Goal: Task Accomplishment & Management: Use online tool/utility

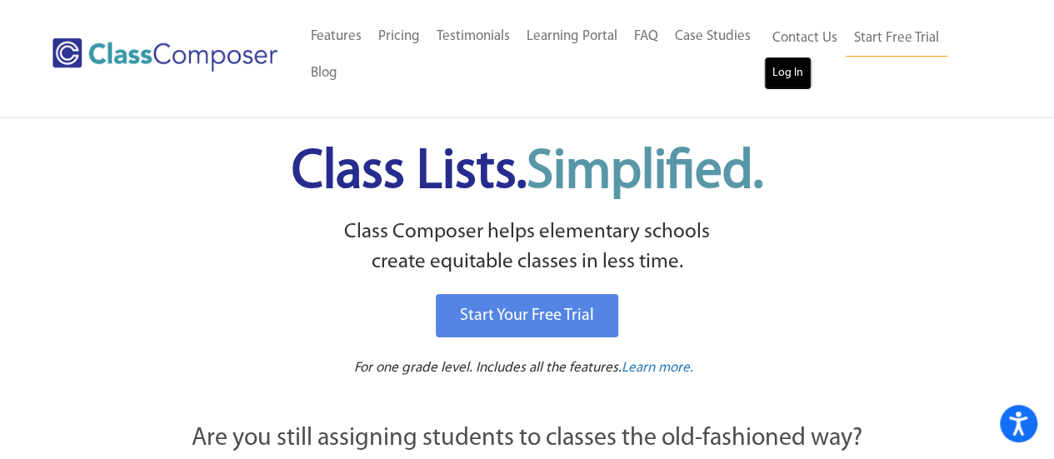
click at [805, 77] on link "Log In" at bounding box center [787, 73] width 47 height 33
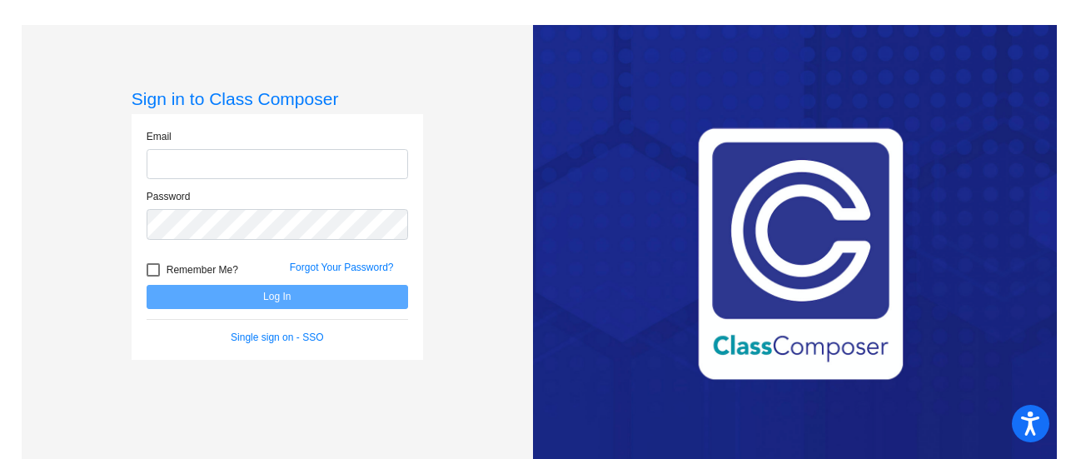
type input "[PERSON_NAME][EMAIL_ADDRESS][PERSON_NAME][DOMAIN_NAME]"
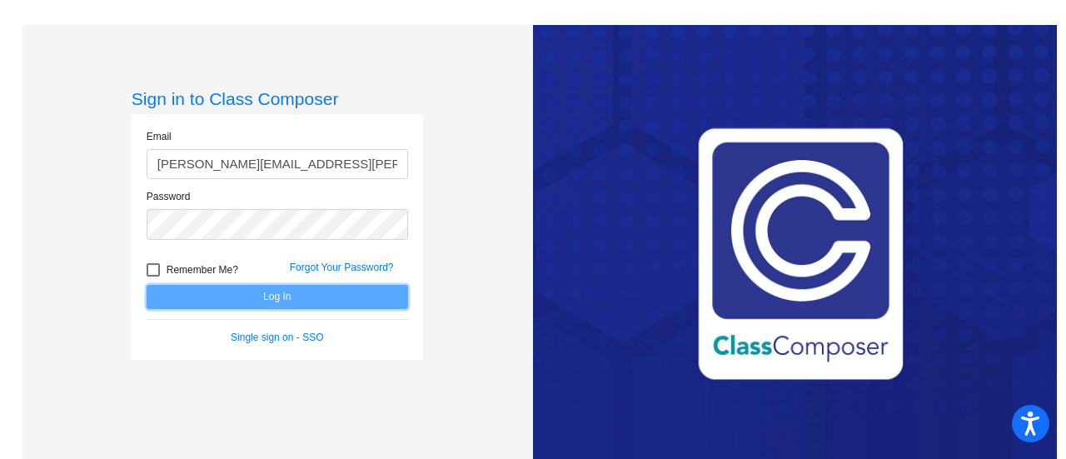
click at [244, 299] on button "Log In" at bounding box center [278, 297] width 262 height 24
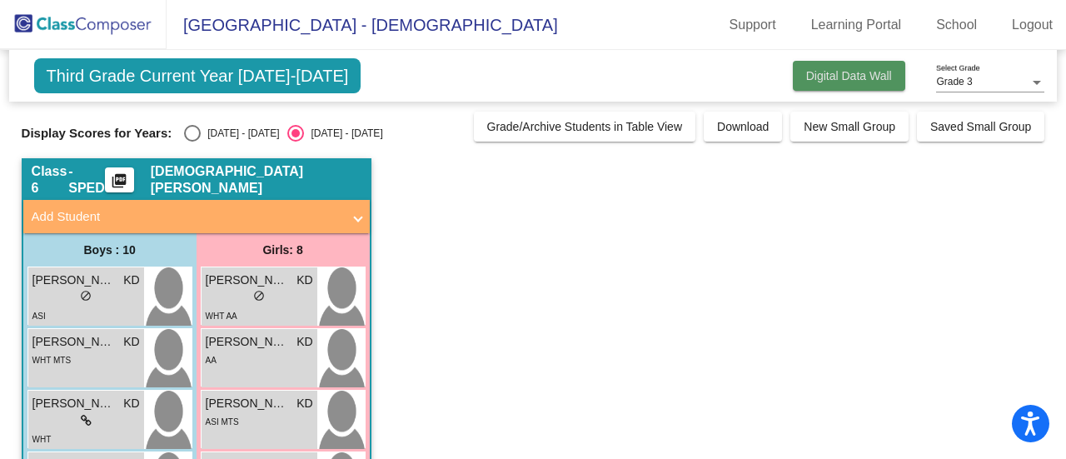
click at [843, 67] on button "Digital Data Wall" at bounding box center [849, 76] width 112 height 30
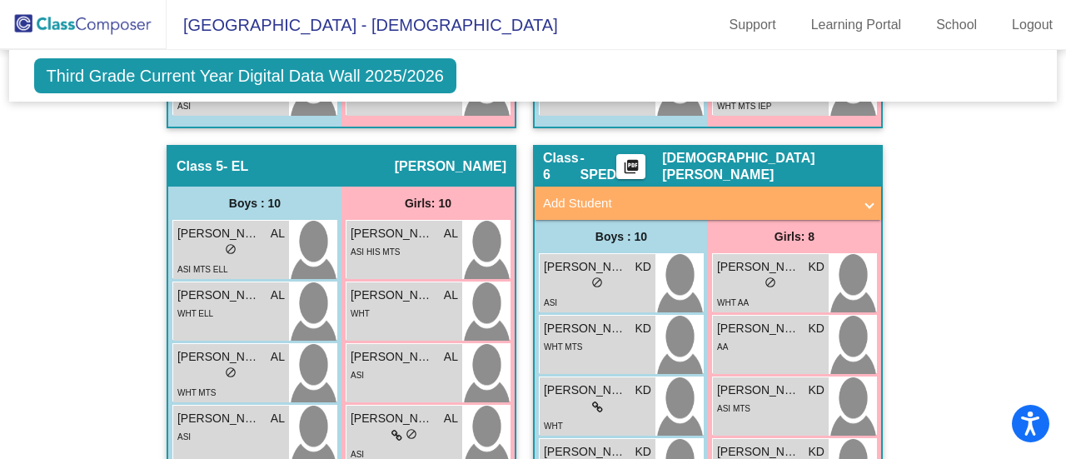
scroll to position [1935, 2]
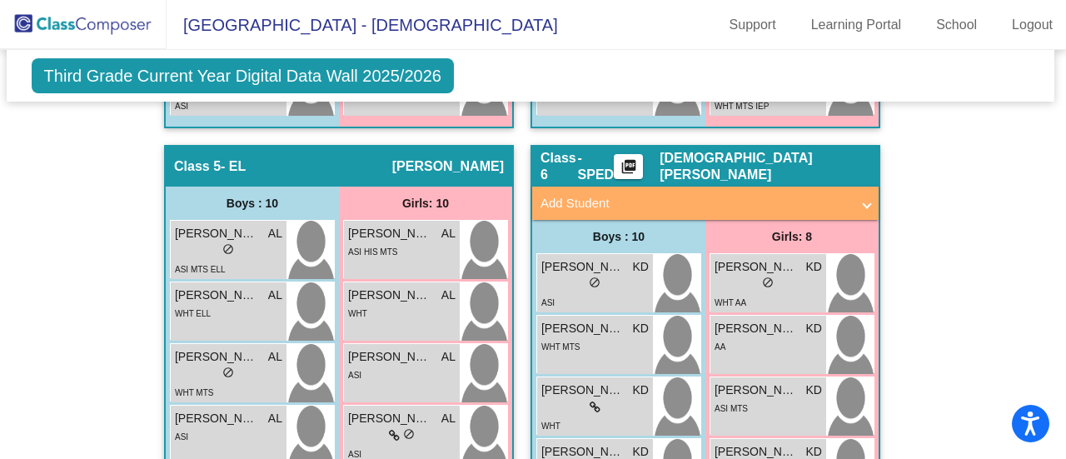
click at [831, 202] on mat-panel-title "Add Student" at bounding box center [696, 203] width 310 height 19
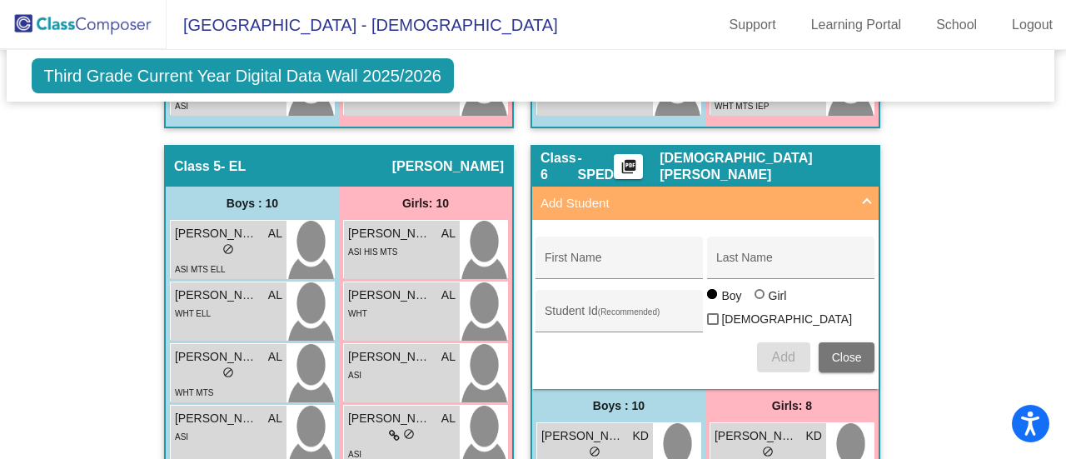
click at [831, 202] on mat-panel-title "Add Student" at bounding box center [696, 203] width 310 height 19
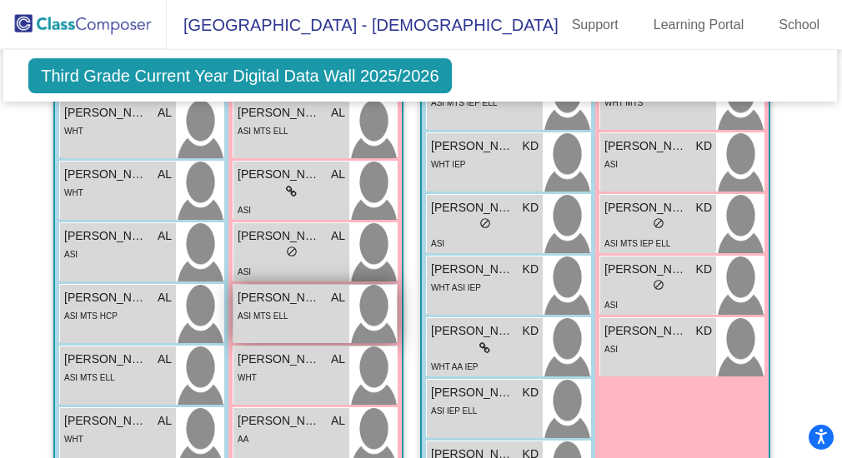
scroll to position [2317, 1]
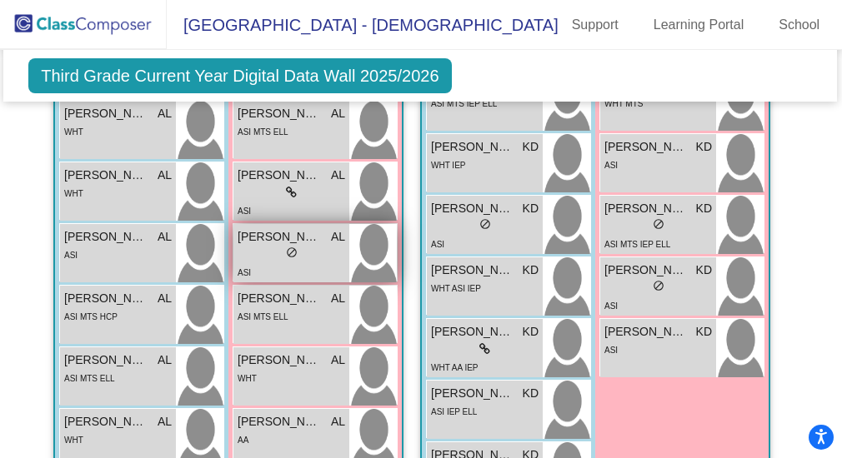
click at [318, 240] on div "Veda Patwal AL" at bounding box center [290, 236] width 107 height 17
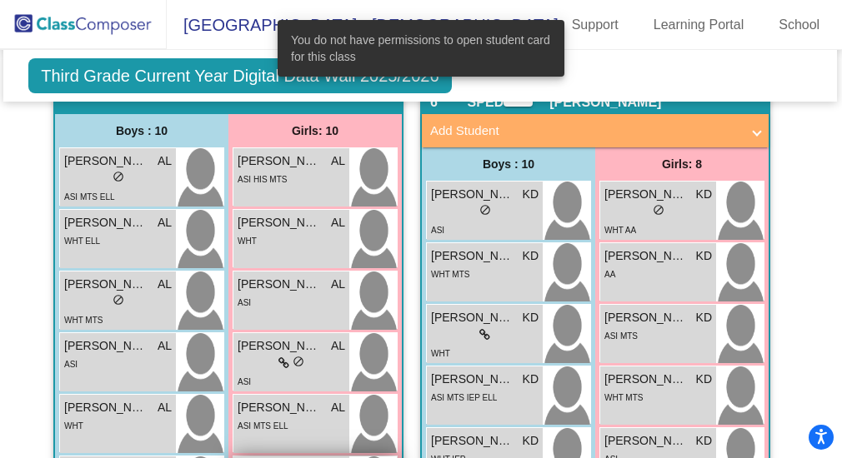
scroll to position [2023, 1]
